Goal: Entertainment & Leisure: Consume media (video, audio)

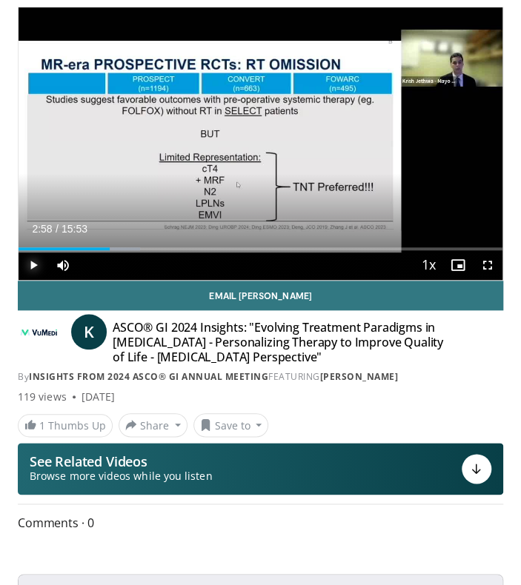
click at [36, 263] on span "Video Player" at bounding box center [34, 265] width 30 height 30
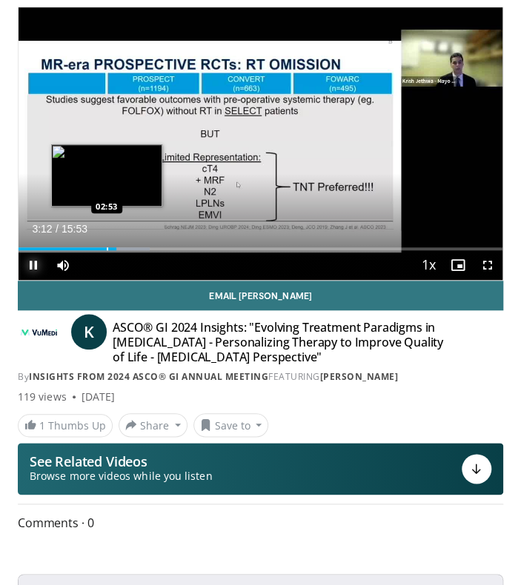
click at [107, 244] on div "Loaded : 27.04% 03:12 02:53" at bounding box center [261, 243] width 484 height 14
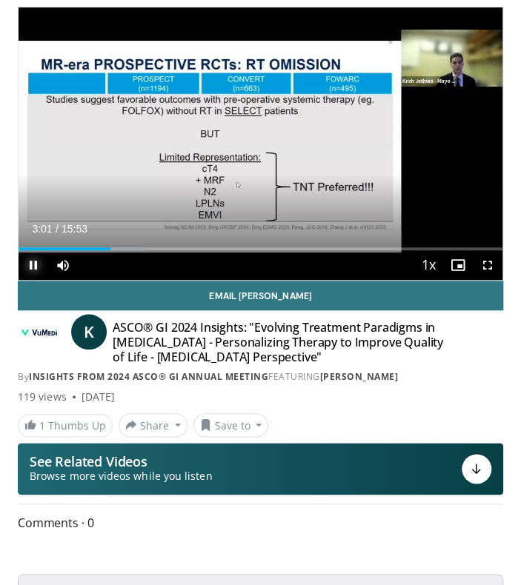
click at [36, 260] on span "Video Player" at bounding box center [34, 265] width 30 height 30
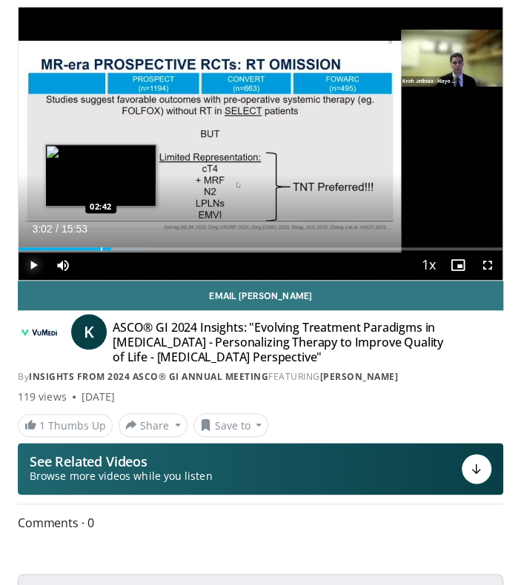
click at [101, 247] on div "Progress Bar" at bounding box center [101, 248] width 1 height 3
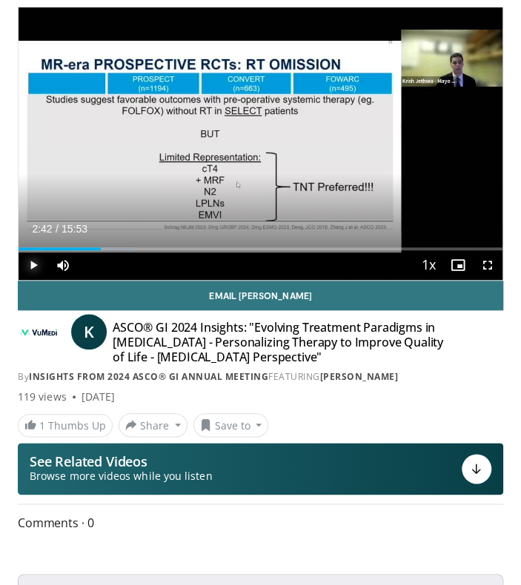
click at [33, 260] on span "Video Player" at bounding box center [34, 265] width 30 height 30
click at [39, 261] on span "Video Player" at bounding box center [34, 265] width 30 height 30
click at [33, 257] on span "Video Player" at bounding box center [34, 265] width 30 height 30
click at [33, 263] on span "Video Player" at bounding box center [34, 265] width 30 height 30
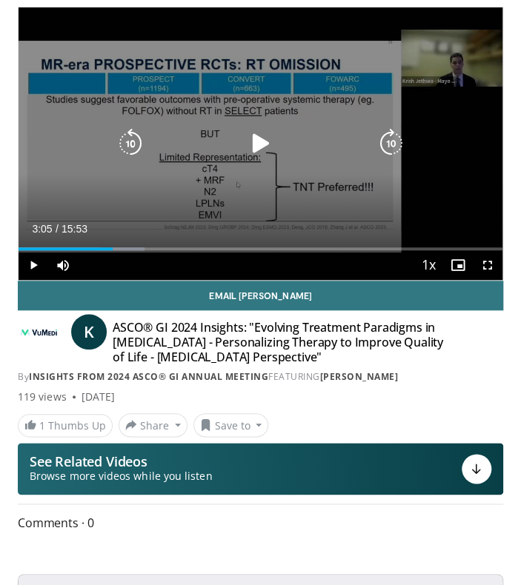
click at [113, 145] on div "20 seconds Tap to unmute" at bounding box center [261, 143] width 484 height 273
click at [123, 143] on icon "Video Player" at bounding box center [131, 144] width 30 height 30
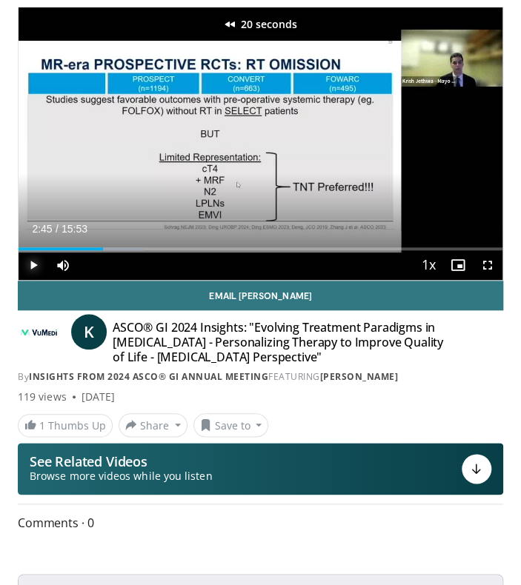
click at [33, 267] on span "Video Player" at bounding box center [34, 265] width 30 height 30
click at [36, 262] on span "Video Player" at bounding box center [34, 265] width 30 height 30
click at [33, 263] on span "Video Player" at bounding box center [34, 265] width 30 height 30
click at [34, 256] on span "Video Player" at bounding box center [34, 265] width 30 height 30
click at [30, 261] on span "Video Player" at bounding box center [34, 265] width 30 height 30
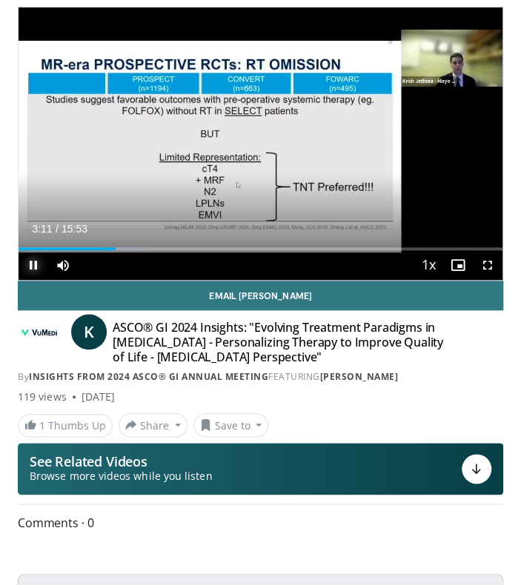
click at [36, 263] on span "Video Player" at bounding box center [34, 265] width 30 height 30
click at [31, 256] on span "Video Player" at bounding box center [34, 265] width 30 height 30
click at [34, 268] on span "Video Player" at bounding box center [34, 265] width 30 height 30
click at [39, 263] on span "Video Player" at bounding box center [34, 265] width 30 height 30
click at [34, 260] on video-js "**********" at bounding box center [261, 143] width 484 height 273
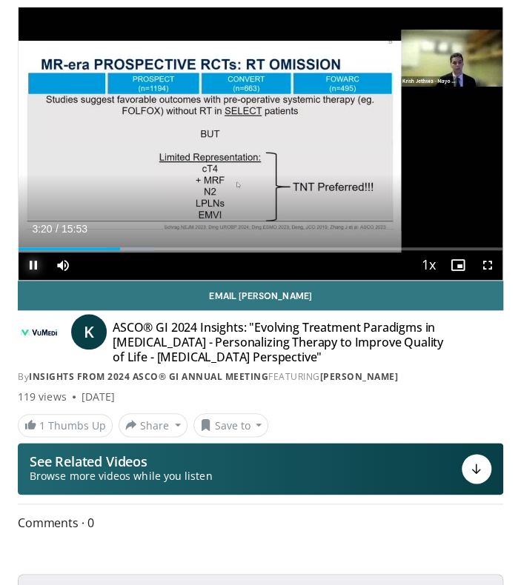
click at [34, 262] on span "Video Player" at bounding box center [34, 265] width 30 height 30
click at [30, 268] on span "Video Player" at bounding box center [34, 265] width 30 height 30
click at [35, 260] on span "Video Player" at bounding box center [34, 265] width 30 height 30
click at [36, 267] on span "Video Player" at bounding box center [34, 265] width 30 height 30
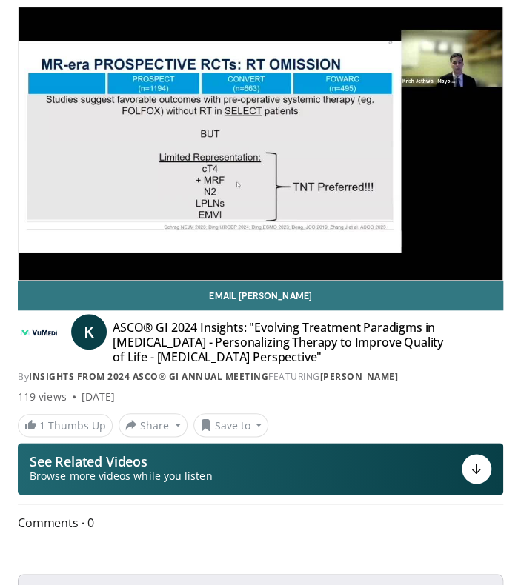
click at [33, 259] on div "20 seconds Tap to unmute" at bounding box center [261, 143] width 484 height 273
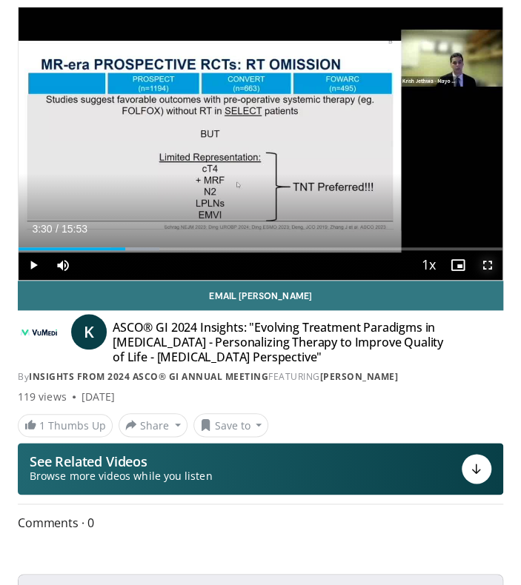
click at [489, 263] on span "Video Player" at bounding box center [488, 265] width 30 height 30
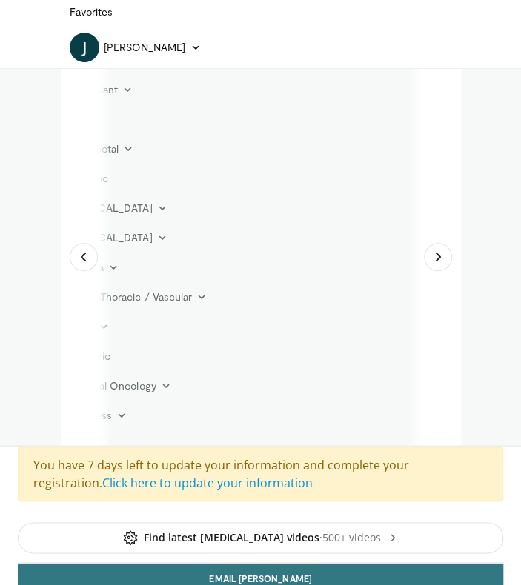
scroll to position [194, 0]
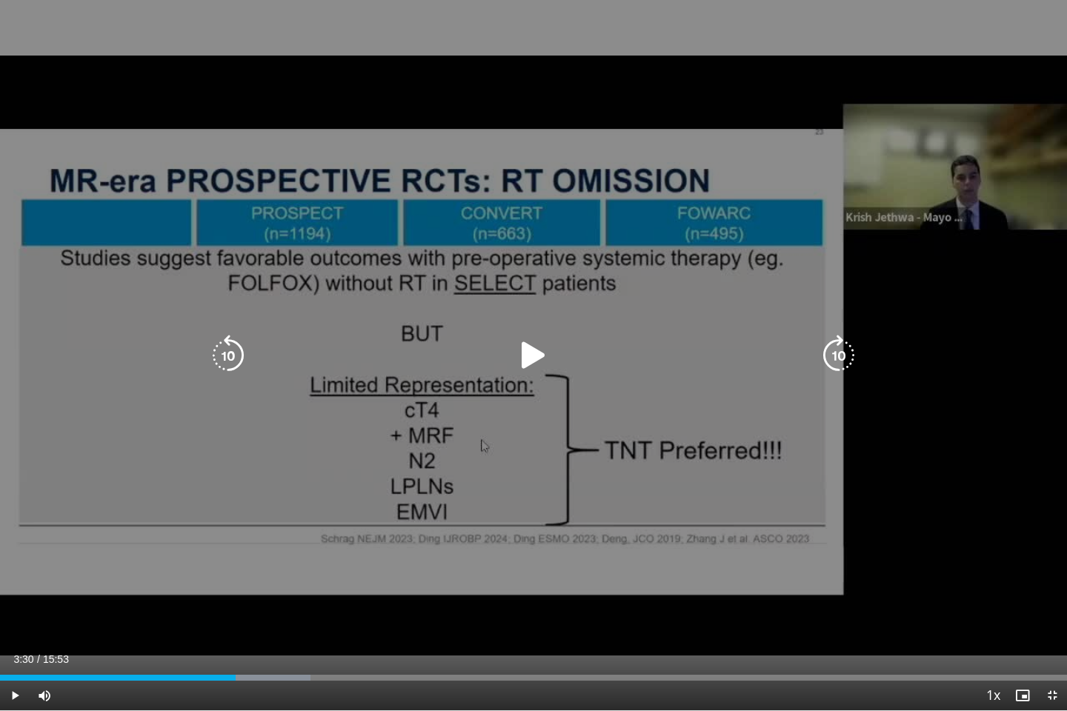
drag, startPoint x: 527, startPoint y: 351, endPoint x: 564, endPoint y: 336, distance: 39.9
click at [520, 336] on div "20 seconds Tap to unmute" at bounding box center [533, 355] width 1067 height 710
click at [520, 492] on div "20 seconds Tap to unmute" at bounding box center [533, 355] width 1067 height 710
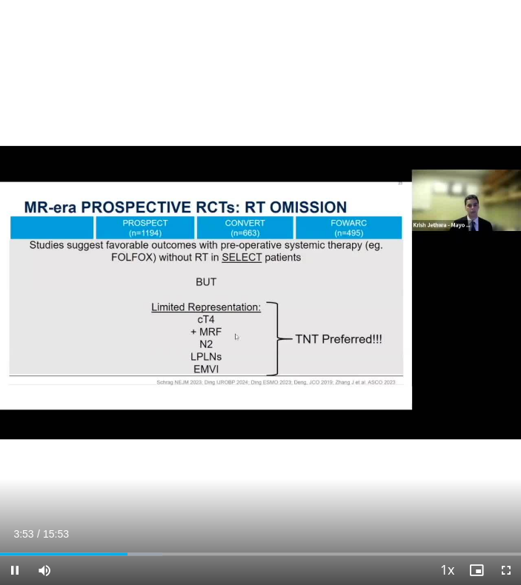
scroll to position [155, 0]
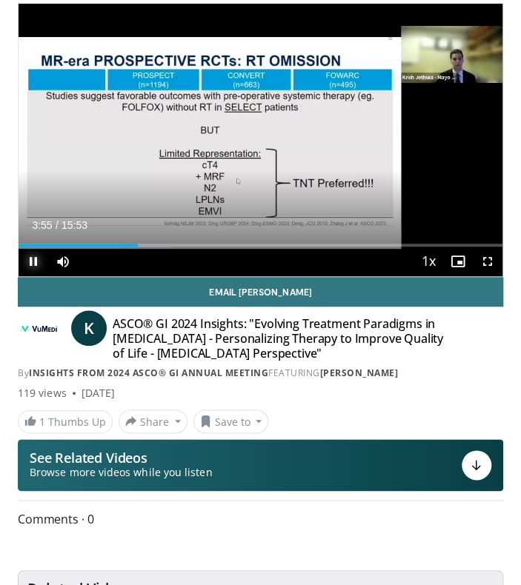
click at [38, 259] on span "Video Player" at bounding box center [34, 262] width 30 height 30
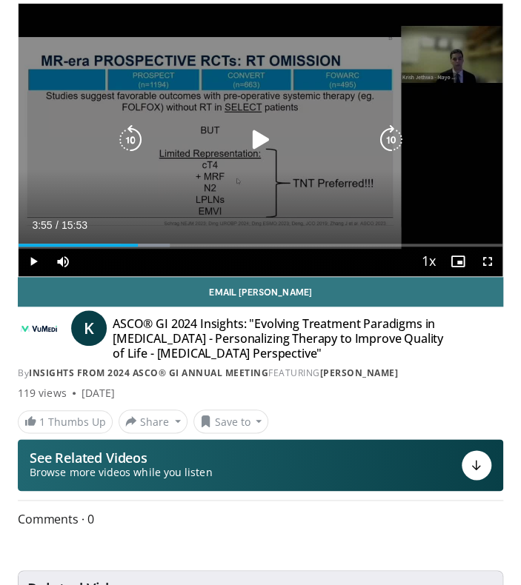
click at [126, 127] on icon "Video Player" at bounding box center [131, 140] width 30 height 30
click at [385, 135] on icon "Video Player" at bounding box center [391, 140] width 30 height 30
click at [127, 141] on icon "Video Player" at bounding box center [131, 140] width 30 height 30
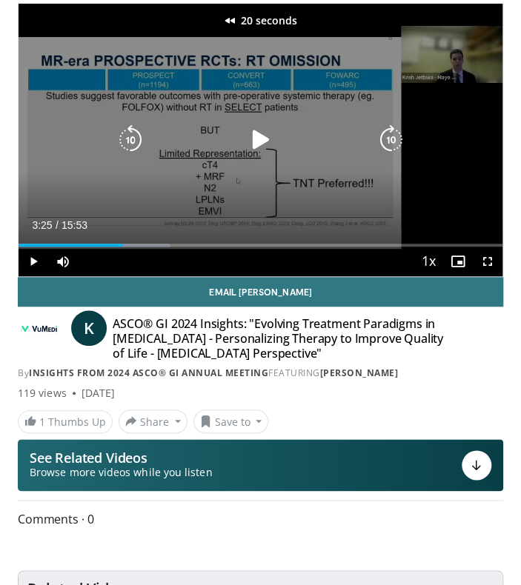
click at [127, 141] on icon "Video Player" at bounding box center [131, 140] width 30 height 30
click at [250, 134] on icon "Video Player" at bounding box center [260, 140] width 30 height 30
click at [30, 264] on video-js "**********" at bounding box center [261, 140] width 484 height 273
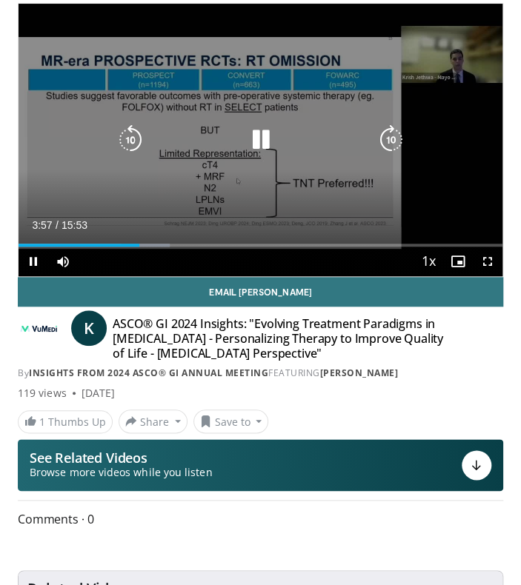
click at [124, 141] on icon "Video Player" at bounding box center [131, 140] width 30 height 30
click at [137, 144] on icon "Video Player" at bounding box center [131, 140] width 30 height 30
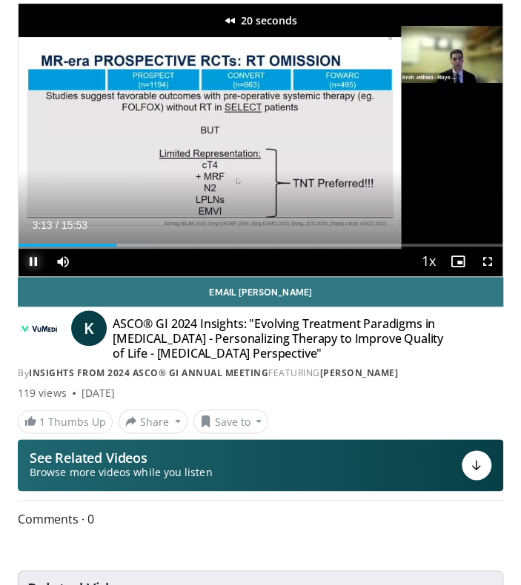
click at [31, 257] on span "Video Player" at bounding box center [34, 262] width 30 height 30
click at [38, 258] on span "Video Player" at bounding box center [34, 262] width 30 height 30
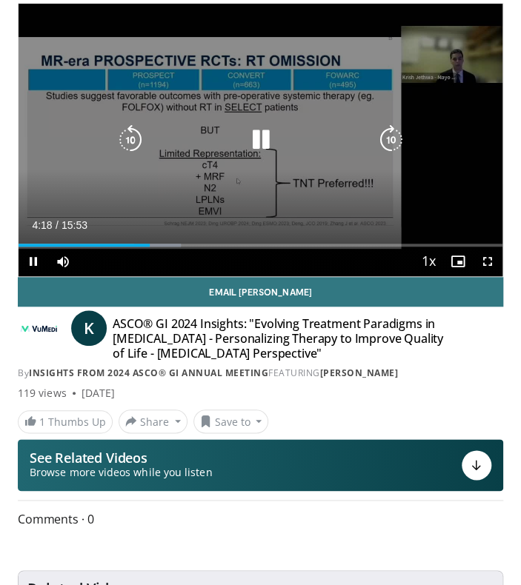
click at [124, 133] on icon "Video Player" at bounding box center [131, 140] width 30 height 30
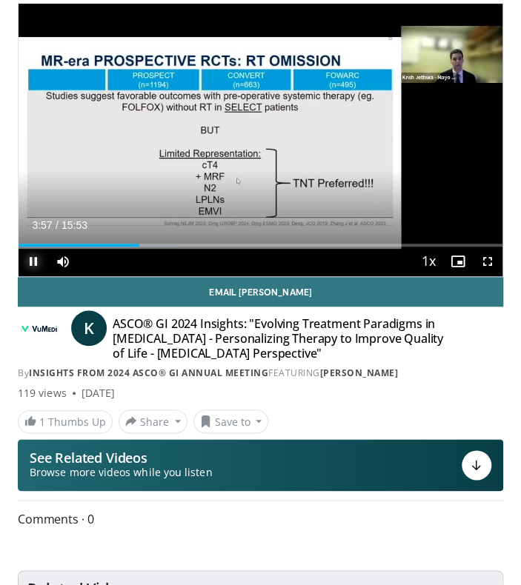
click at [36, 258] on span "Video Player" at bounding box center [34, 262] width 30 height 30
click at [35, 257] on span "Video Player" at bounding box center [34, 262] width 30 height 30
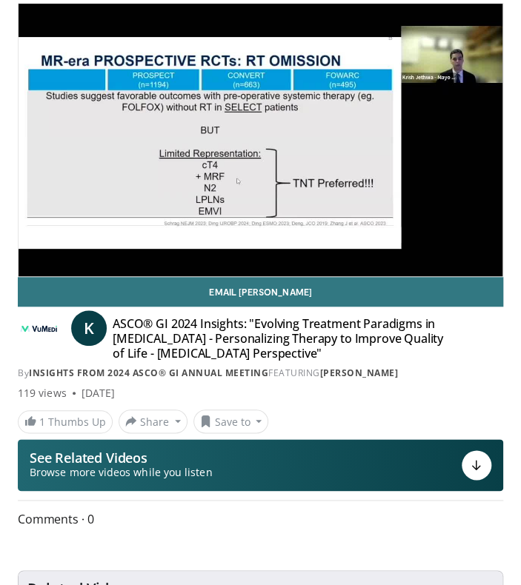
click at [36, 263] on div "30 seconds Tap to unmute" at bounding box center [261, 140] width 484 height 273
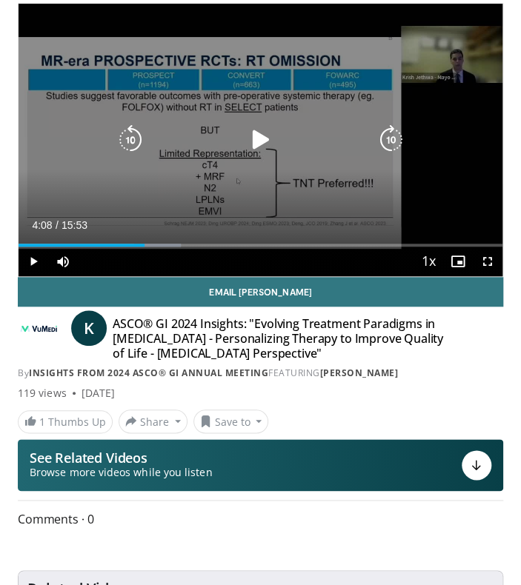
click at [129, 140] on icon "Video Player" at bounding box center [131, 140] width 30 height 30
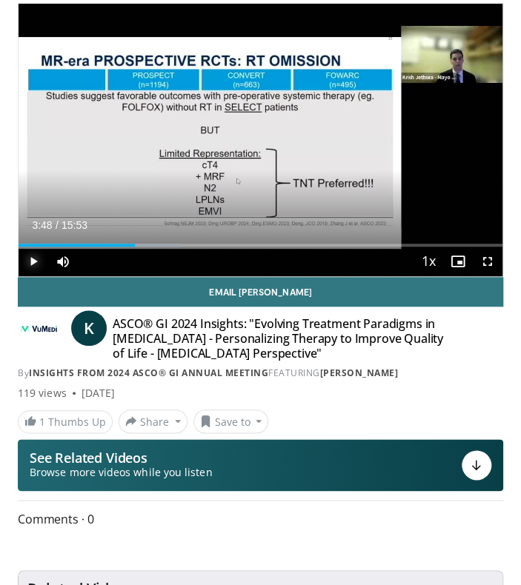
click at [33, 256] on span "Video Player" at bounding box center [34, 262] width 30 height 30
click at [36, 259] on span "Video Player" at bounding box center [34, 262] width 30 height 30
click at [33, 256] on span "Video Player" at bounding box center [34, 262] width 30 height 30
click at [36, 260] on span "Video Player" at bounding box center [34, 262] width 30 height 30
click at [39, 259] on span "Video Player" at bounding box center [34, 262] width 30 height 30
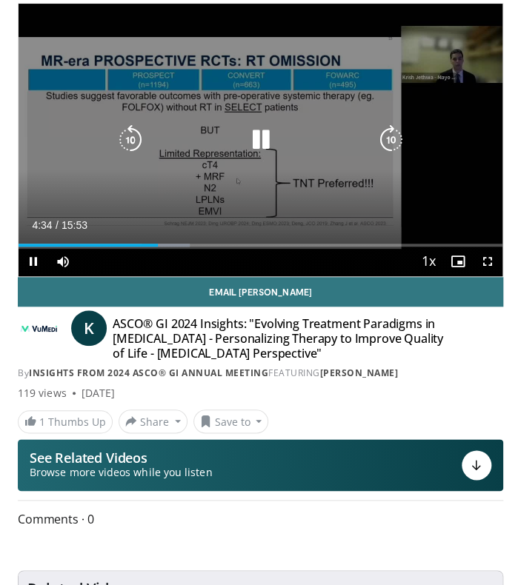
click at [131, 130] on icon "Video Player" at bounding box center [131, 140] width 30 height 30
click at [250, 139] on icon "Video Player" at bounding box center [260, 140] width 30 height 30
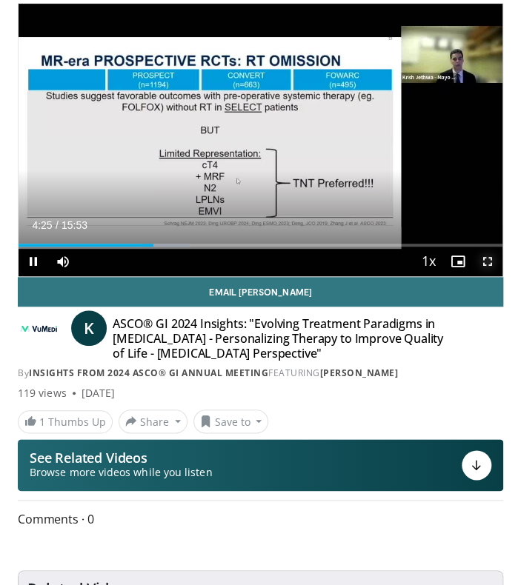
click at [484, 254] on span "Video Player" at bounding box center [488, 262] width 30 height 30
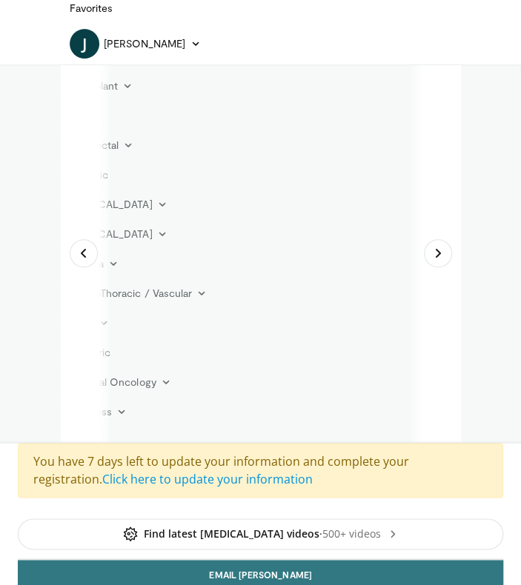
scroll to position [197, 0]
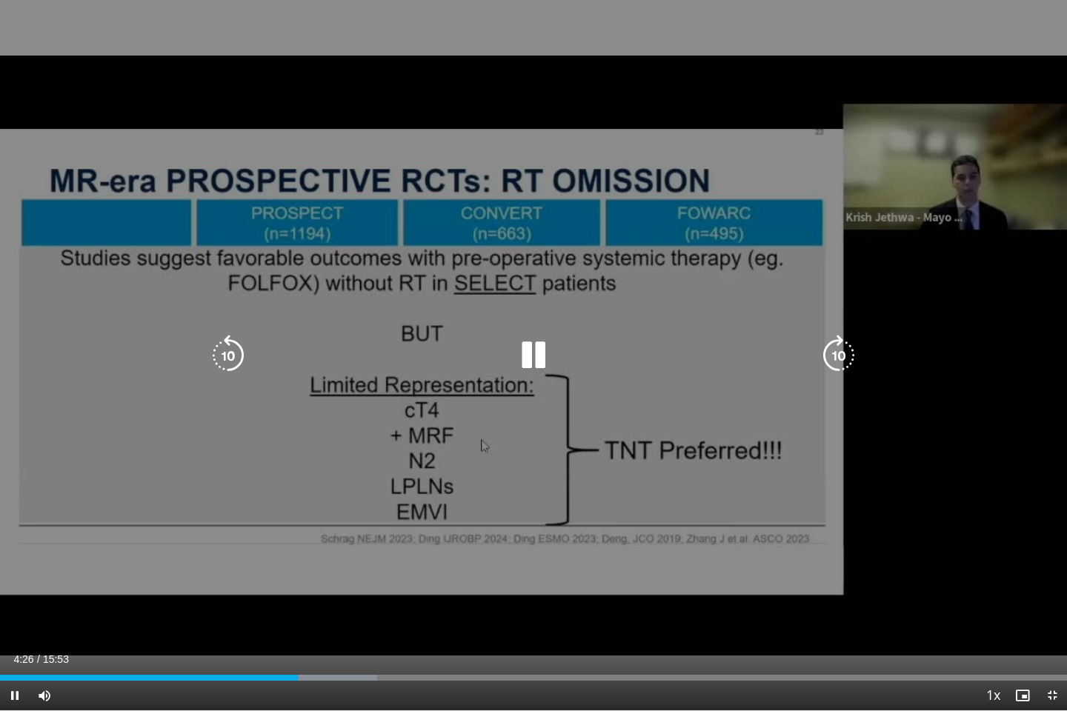
click at [241, 345] on icon "Video Player" at bounding box center [227, 355] width 41 height 41
click at [230, 354] on icon "Video Player" at bounding box center [227, 355] width 41 height 41
click at [225, 333] on div "20 seconds Tap to unmute" at bounding box center [533, 355] width 1067 height 710
click at [221, 354] on icon "Video Player" at bounding box center [227, 355] width 41 height 41
click at [520, 358] on icon "Video Player" at bounding box center [533, 355] width 41 height 41
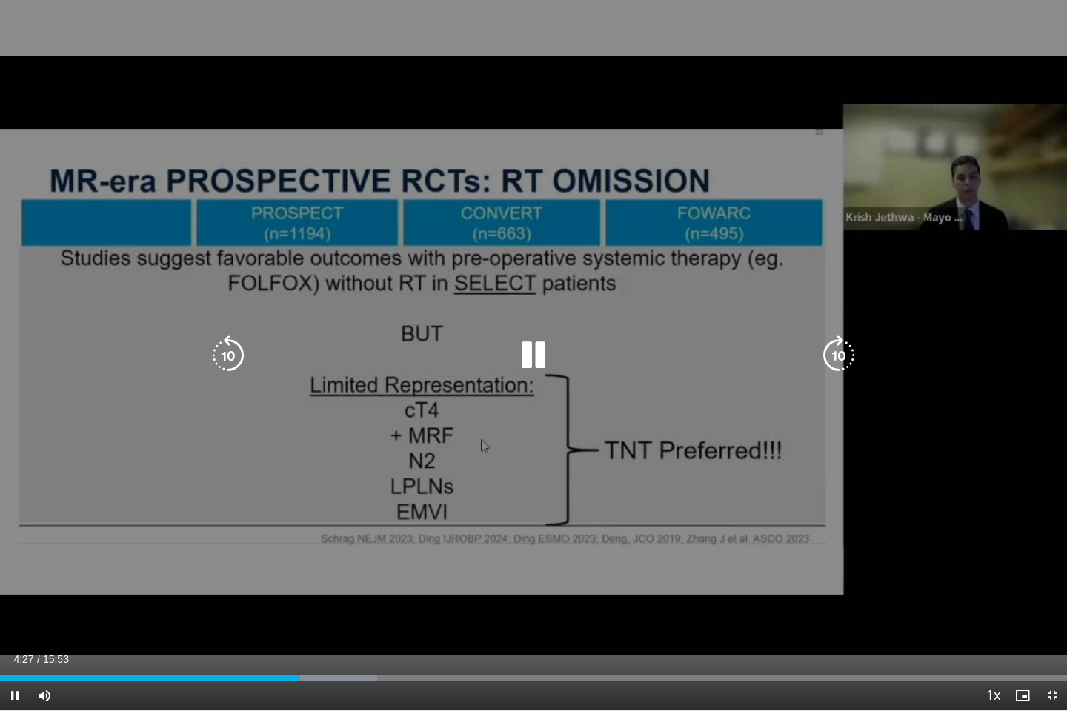
click at [233, 351] on icon "Video Player" at bounding box center [227, 355] width 41 height 41
click at [520, 357] on icon "Video Player" at bounding box center [533, 355] width 41 height 41
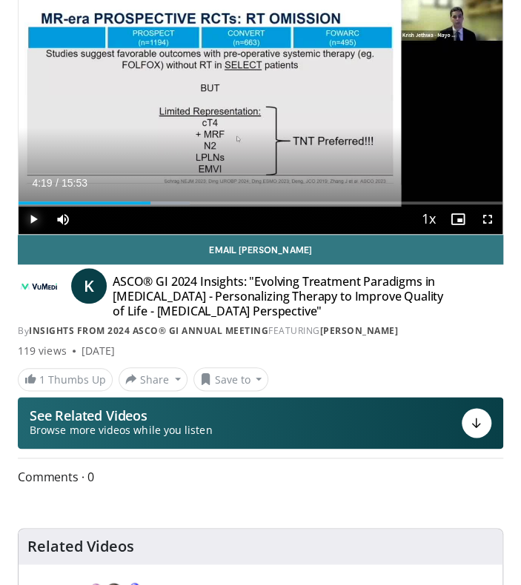
click at [34, 216] on span "Video Player" at bounding box center [34, 219] width 30 height 30
click at [29, 211] on span "Video Player" at bounding box center [34, 219] width 30 height 30
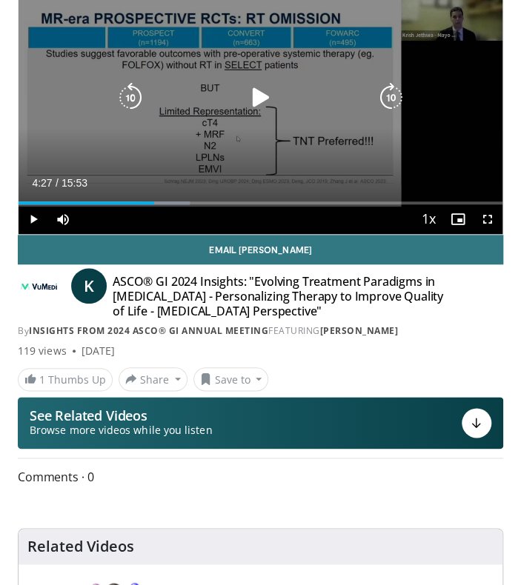
click at [256, 94] on icon "Video Player" at bounding box center [260, 98] width 30 height 30
click at [391, 92] on icon "Video Player" at bounding box center [391, 98] width 30 height 30
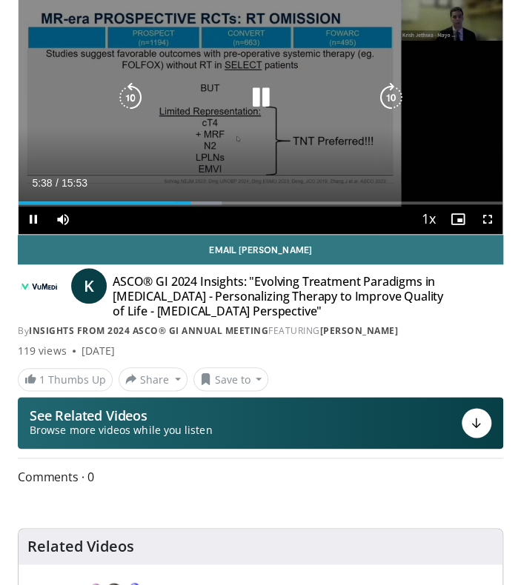
click at [391, 92] on icon "Video Player" at bounding box center [391, 98] width 30 height 30
click at [263, 98] on icon "Video Player" at bounding box center [260, 98] width 30 height 30
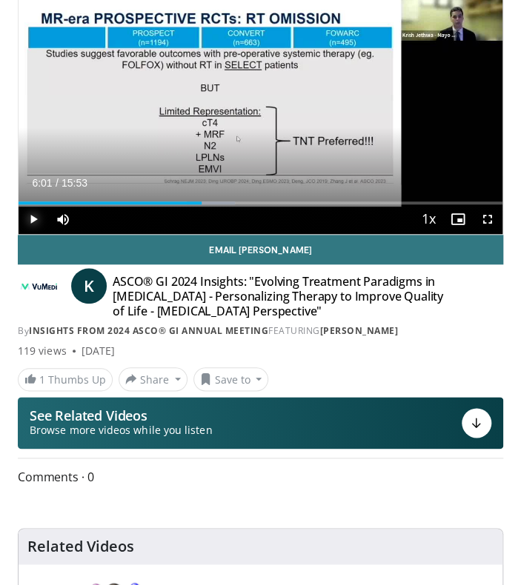
click at [30, 220] on span "Video Player" at bounding box center [34, 219] width 30 height 30
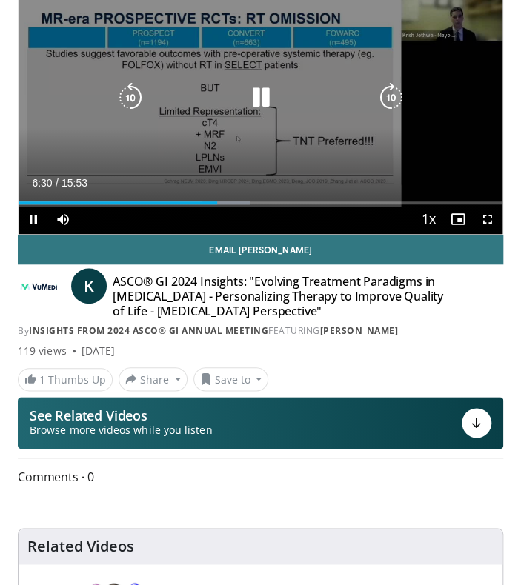
click at [388, 99] on icon "Video Player" at bounding box center [391, 98] width 30 height 30
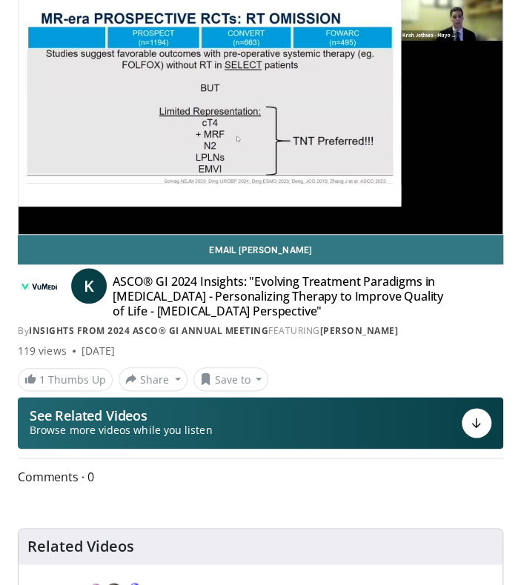
click at [264, 95] on div "30 seconds Tap to unmute" at bounding box center [261, 97] width 484 height 273
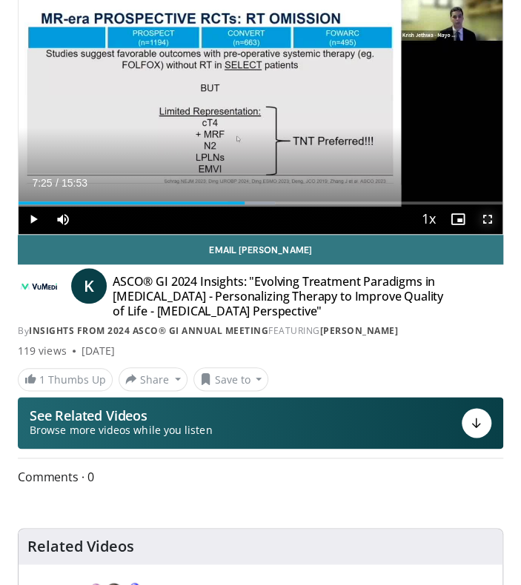
drag, startPoint x: 487, startPoint y: 221, endPoint x: 1021, endPoint y: 310, distance: 541.5
click at [487, 221] on span "Video Player" at bounding box center [488, 219] width 30 height 30
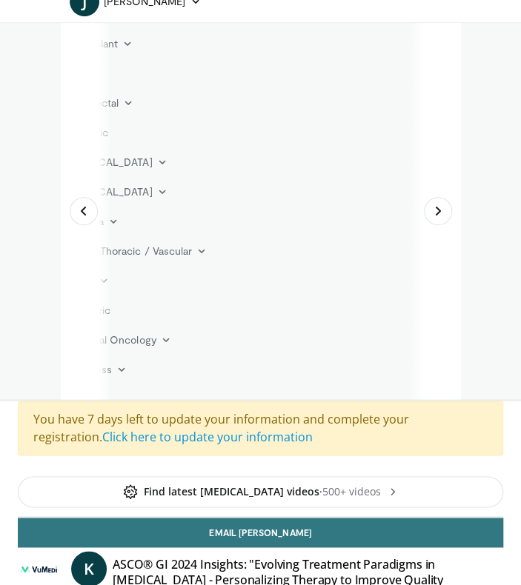
scroll to position [240, 0]
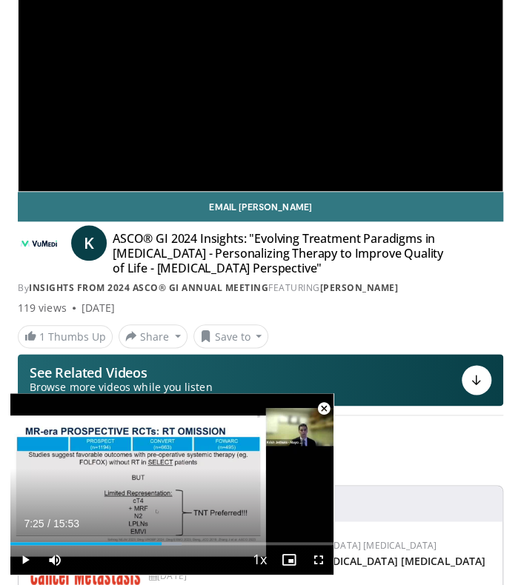
click at [236, 136] on div "**********" at bounding box center [261, 55] width 484 height 273
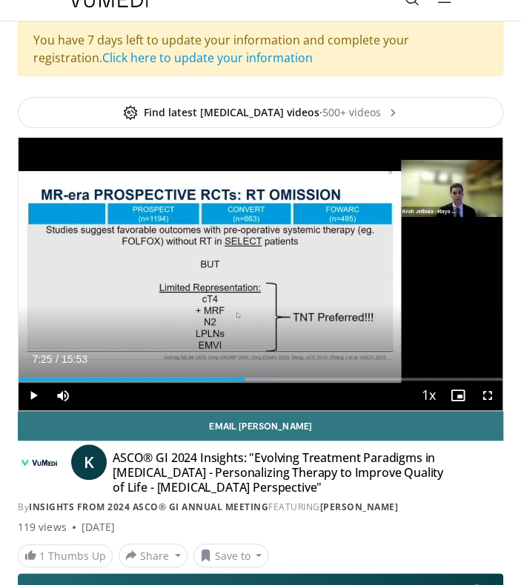
scroll to position [16, 0]
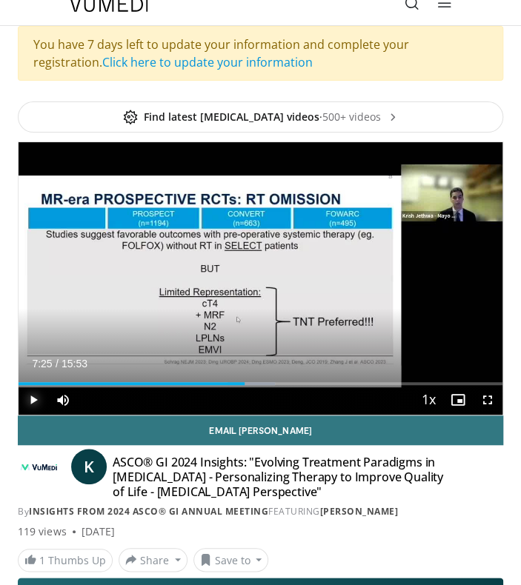
click at [38, 405] on span "Video Player" at bounding box center [34, 400] width 30 height 30
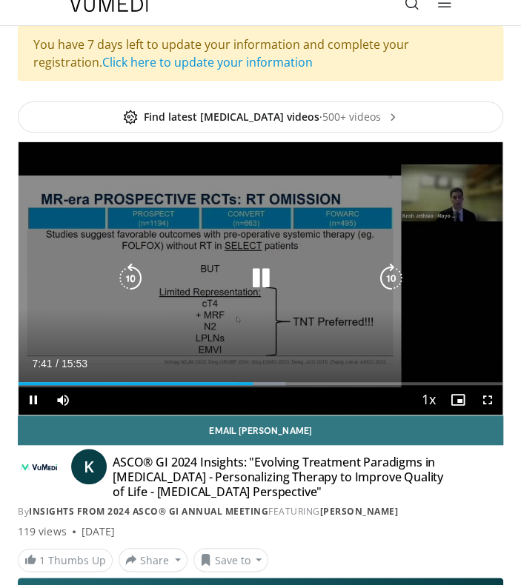
click at [256, 275] on icon "Video Player" at bounding box center [260, 279] width 30 height 30
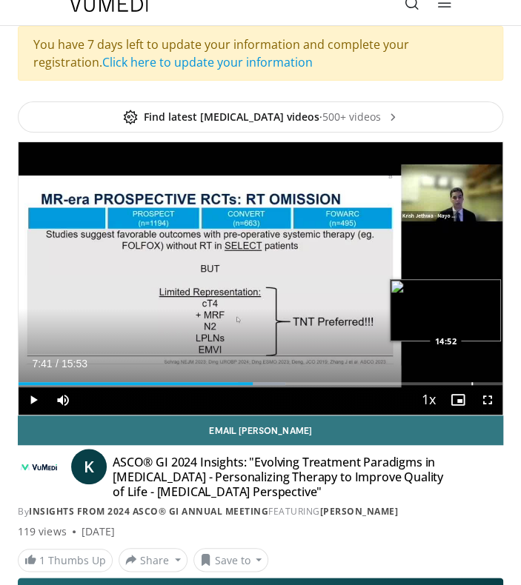
click at [471, 379] on div "Loaded : 55.12% 07:41 14:52" at bounding box center [261, 378] width 484 height 14
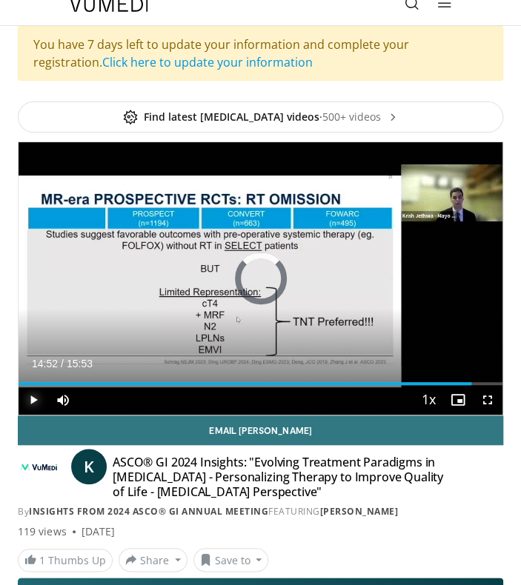
click at [36, 396] on span "Video Player" at bounding box center [34, 400] width 30 height 30
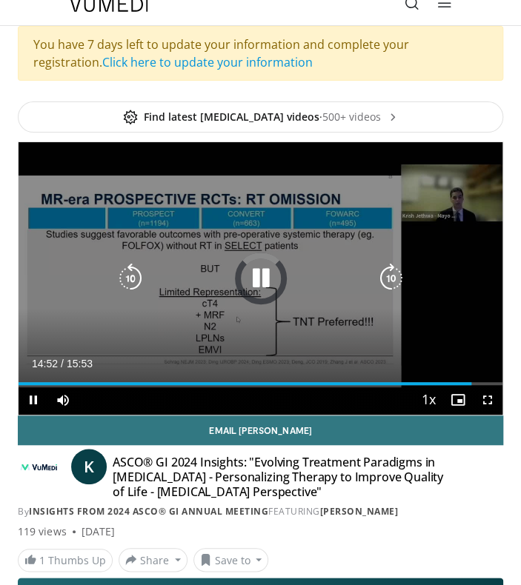
click at [264, 265] on icon "Video Player" at bounding box center [260, 279] width 30 height 30
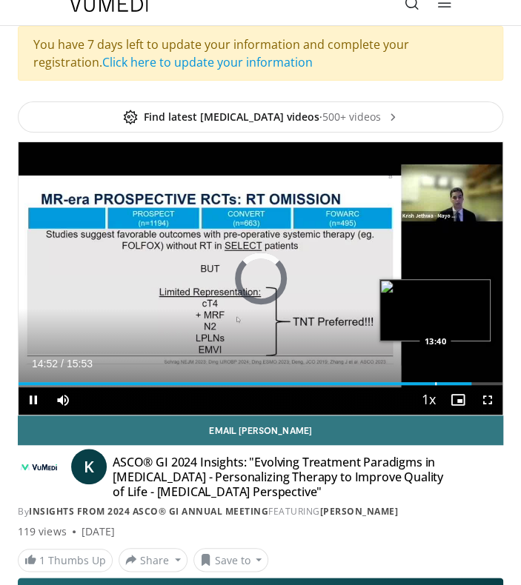
click at [434, 379] on div "Loaded : 0.00% 14:52 13:40" at bounding box center [261, 378] width 484 height 14
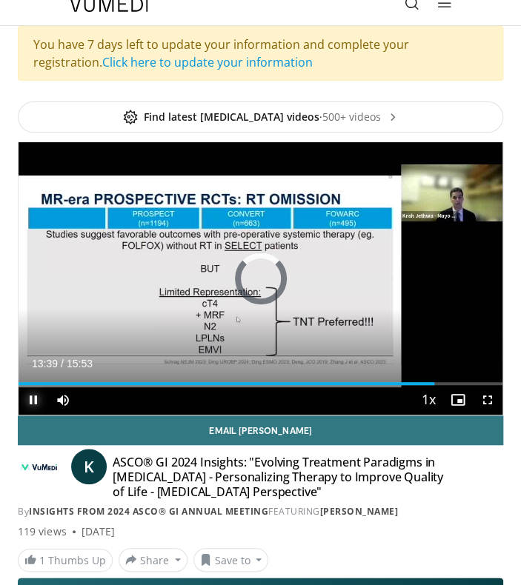
click at [30, 393] on span "Video Player" at bounding box center [34, 400] width 30 height 30
